Goal: Find specific page/section: Find specific page/section

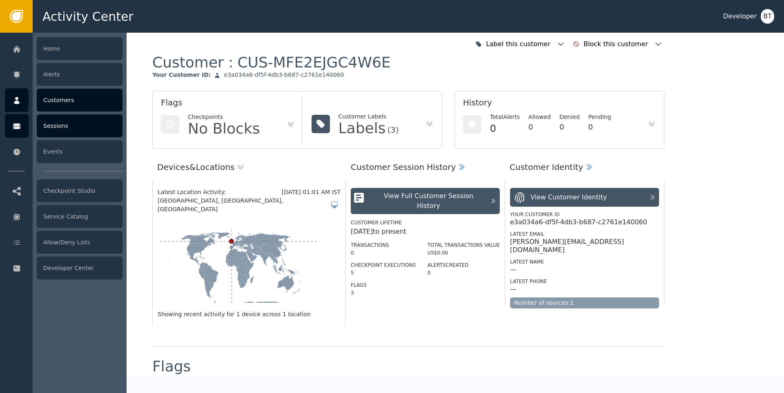
click at [76, 127] on div "Sessions" at bounding box center [80, 125] width 86 height 23
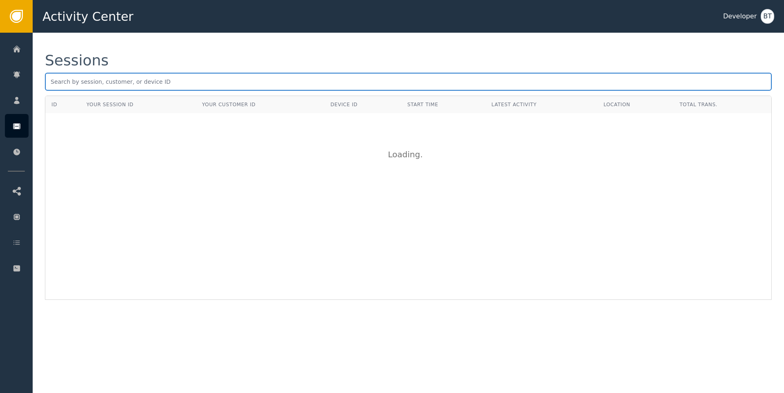
click at [149, 81] on input "text" at bounding box center [408, 82] width 727 height 18
paste input "8eaa7778-177a-4779-81e2-547d4044d56d"
click at [127, 80] on input "8eaa7778-177a-4779-81e2-547d4044d56d" at bounding box center [408, 82] width 727 height 18
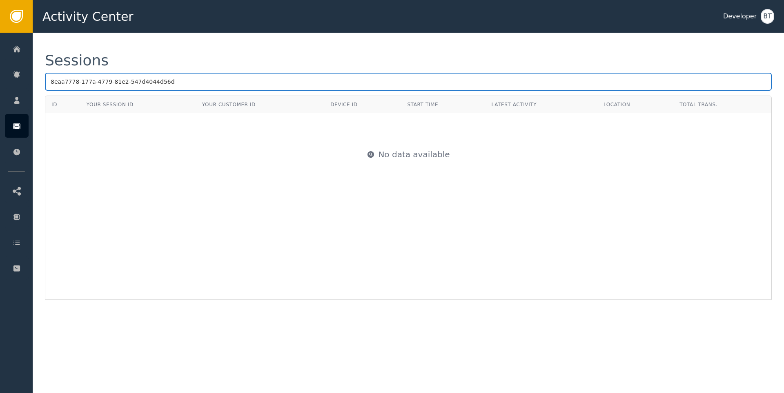
paste input "ec2381d6-5bb2-4f3e-ad4c-6c41d1d91a5f"
type input "ec2381d6-5bb2-4f3e-ad4c-6c41d1d91a5f"
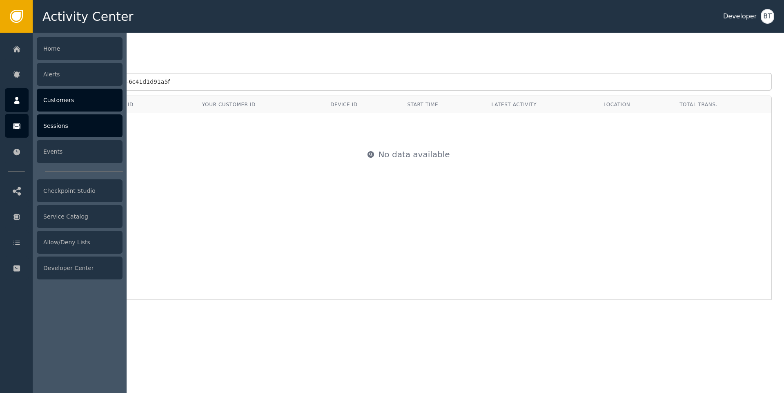
click at [70, 102] on div "Customers" at bounding box center [80, 100] width 86 height 23
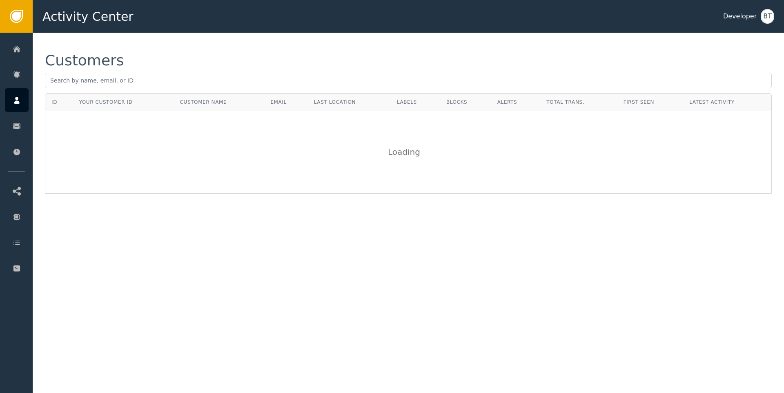
click at [221, 72] on div "Customers" at bounding box center [408, 73] width 727 height 40
click at [208, 82] on input "text" at bounding box center [408, 81] width 727 height 16
paste input "AZIZ AGZAMOV"
click at [82, 80] on input "AZIZ AGZAMOV" at bounding box center [408, 81] width 727 height 16
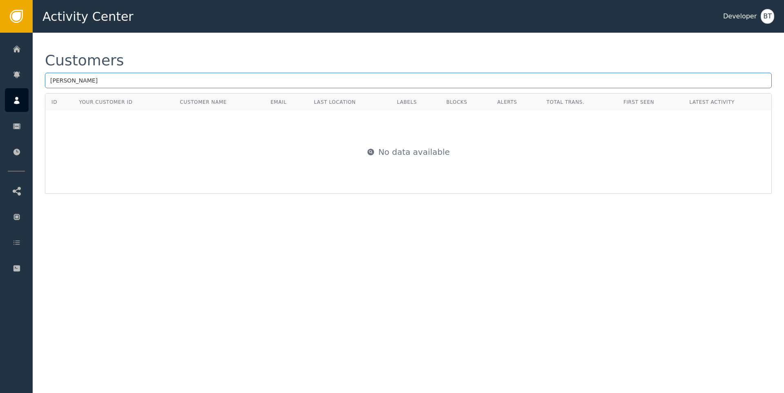
click at [82, 80] on input "AZIZ AGZAMOV" at bounding box center [408, 81] width 727 height 16
click at [87, 82] on input "AZIZ AGZAMOV" at bounding box center [408, 81] width 727 height 16
type input "A"
type input "aziz"
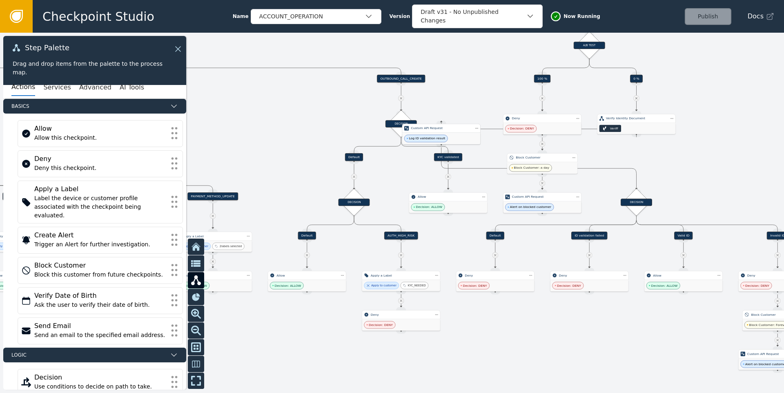
drag, startPoint x: 666, startPoint y: 172, endPoint x: 470, endPoint y: 142, distance: 197.8
click at [470, 142] on div "Log ID validation result" at bounding box center [441, 138] width 78 height 11
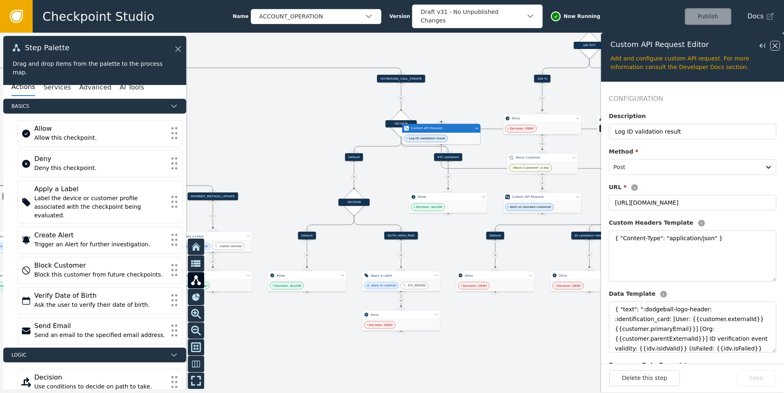
click at [773, 44] on icon at bounding box center [774, 45] width 9 height 9
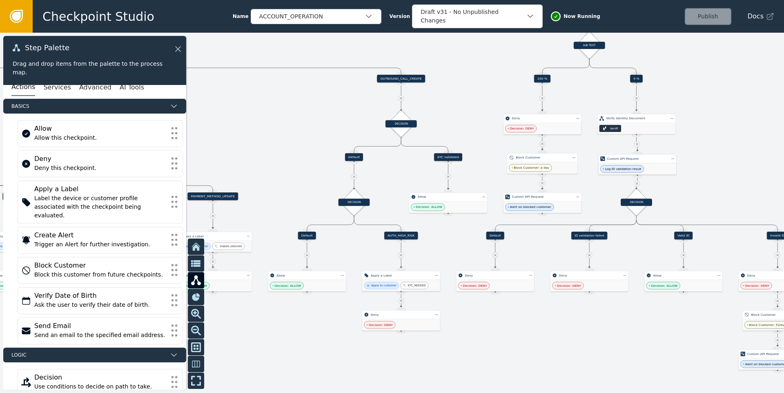
drag, startPoint x: 440, startPoint y: 133, endPoint x: 636, endPoint y: 163, distance: 198.3
click at [636, 163] on div "Log ID validation result" at bounding box center [637, 168] width 78 height 11
click at [696, 146] on div at bounding box center [392, 213] width 784 height 360
click at [630, 127] on div "Veriff" at bounding box center [636, 128] width 78 height 11
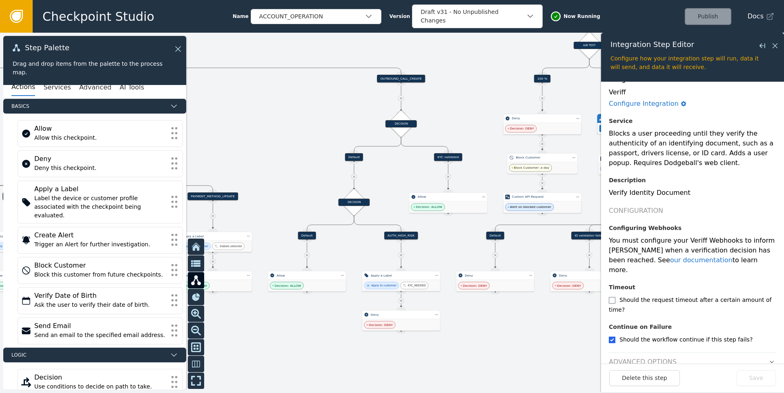
scroll to position [42, 0]
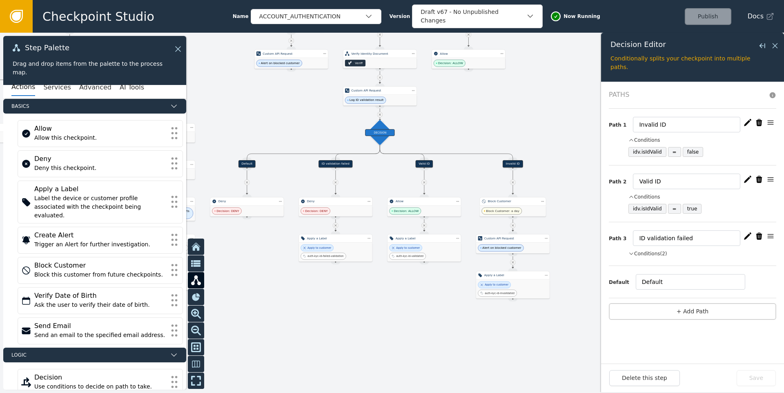
drag, startPoint x: 506, startPoint y: 161, endPoint x: 507, endPoint y: 103, distance: 58.0
click at [507, 103] on div at bounding box center [392, 213] width 784 height 360
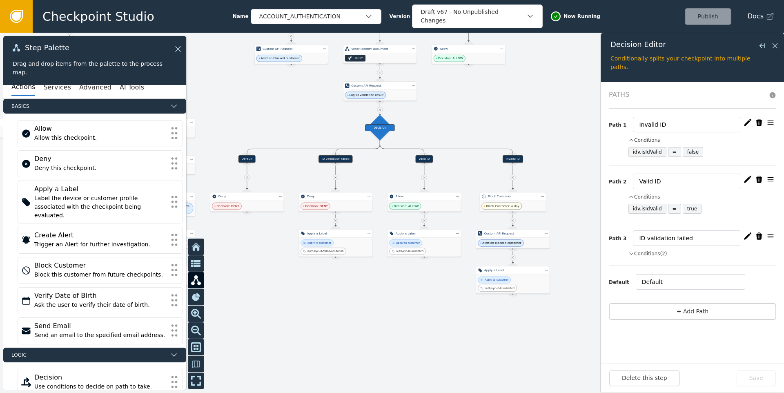
click at [643, 251] on button "Conditions (2)" at bounding box center [647, 253] width 39 height 7
